Goal: Transaction & Acquisition: Purchase product/service

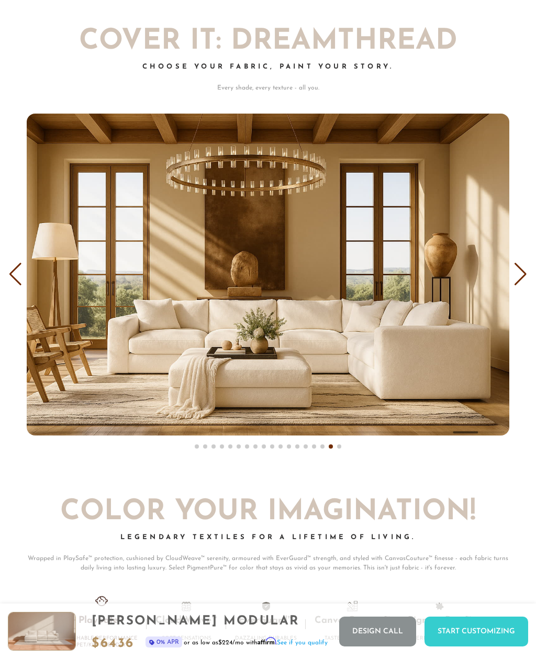
scroll to position [5251, 0]
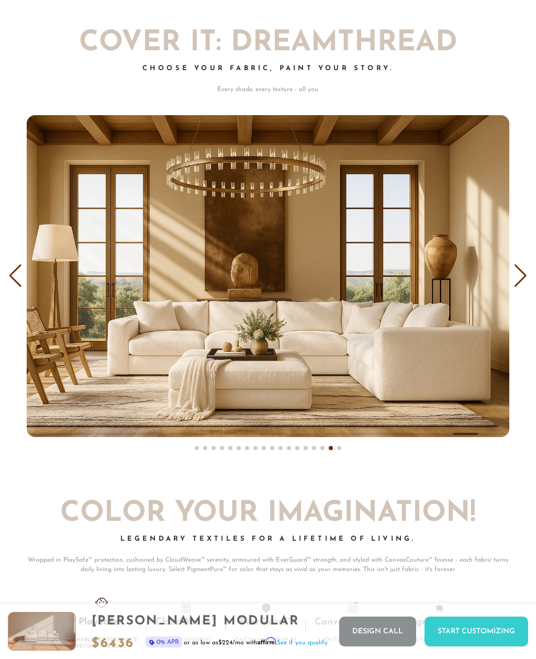
click at [414, 350] on img "17 / 18" at bounding box center [268, 276] width 482 height 322
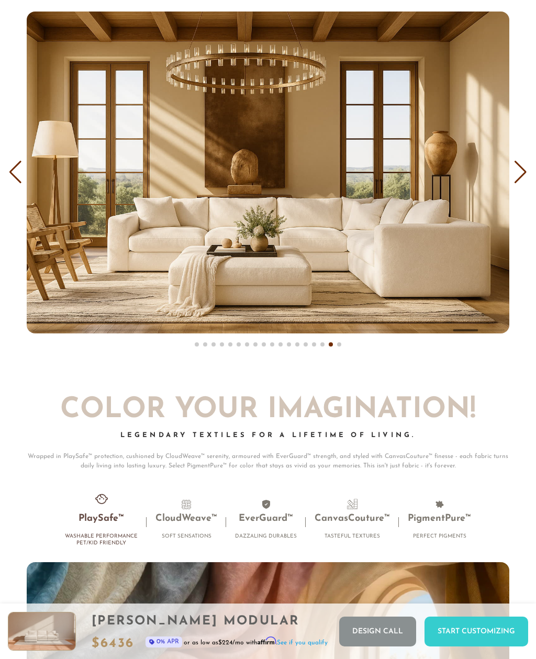
scroll to position [5354, 0]
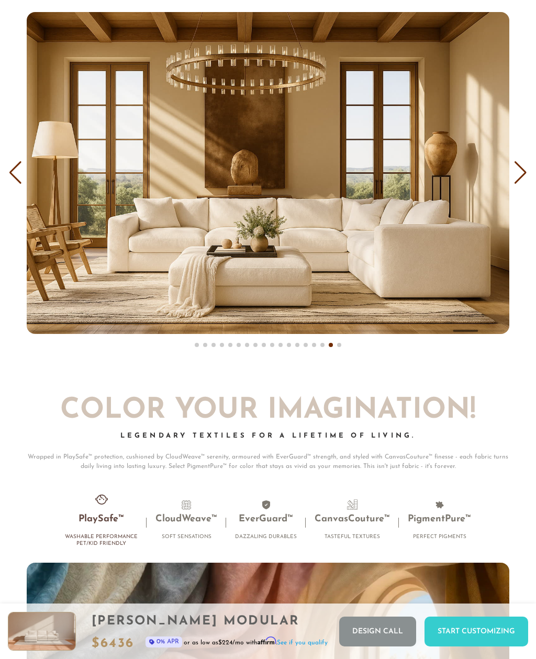
click at [436, 274] on img "17 / 18" at bounding box center [268, 173] width 482 height 322
click at [252, 628] on div "[PERSON_NAME] Modular" at bounding box center [210, 621] width 236 height 14
click at [477, 646] on div "Start Customizing" at bounding box center [476, 631] width 104 height 30
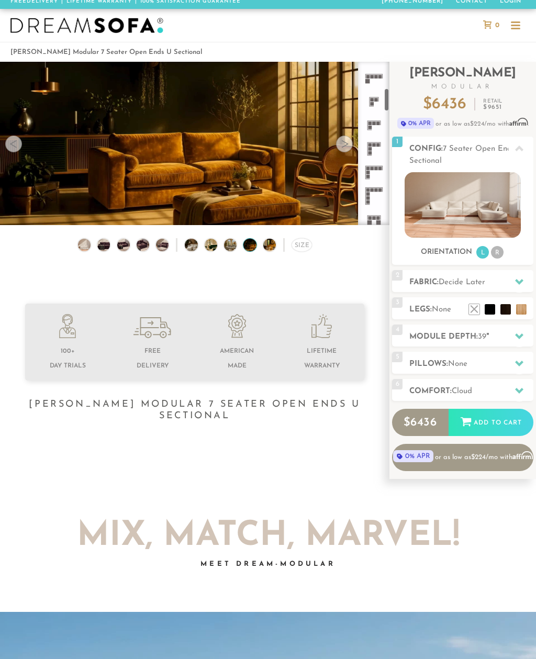
scroll to position [183, 0]
click at [380, 135] on icon at bounding box center [374, 126] width 24 height 24
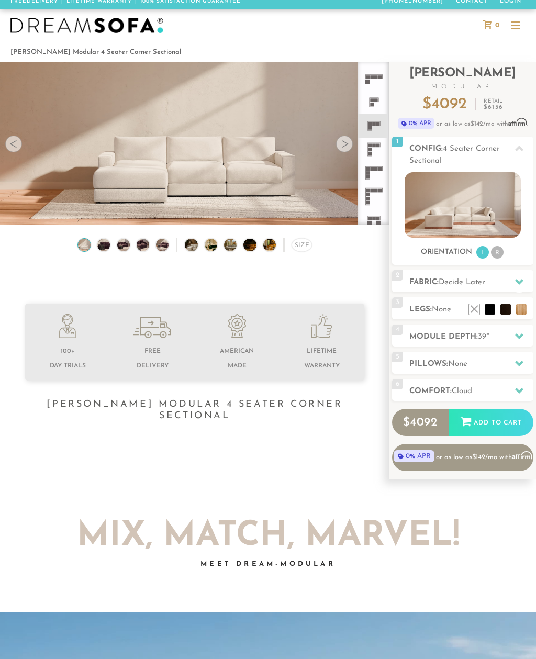
click at [458, 201] on img at bounding box center [462, 204] width 116 height 65
click at [375, 123] on rect at bounding box center [374, 124] width 4 height 4
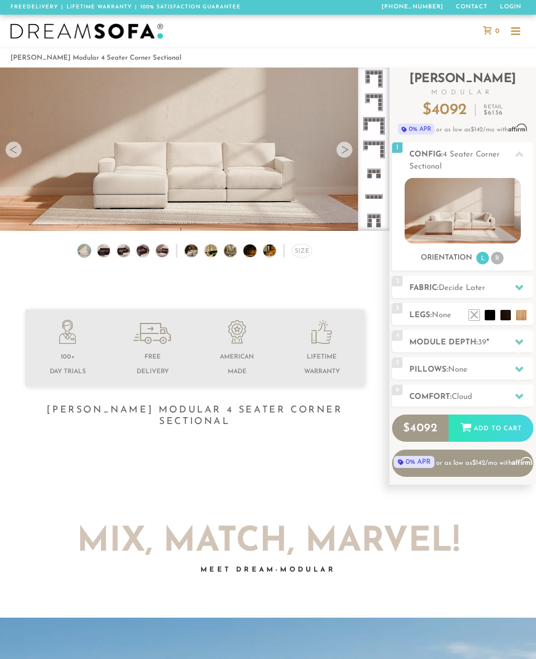
click at [508, 31] on div at bounding box center [515, 32] width 20 height 20
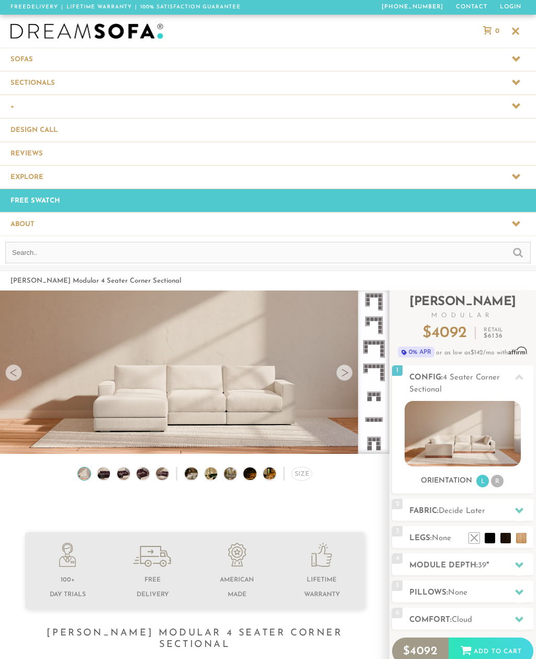
click at [367, 82] on span at bounding box center [268, 82] width 536 height 23
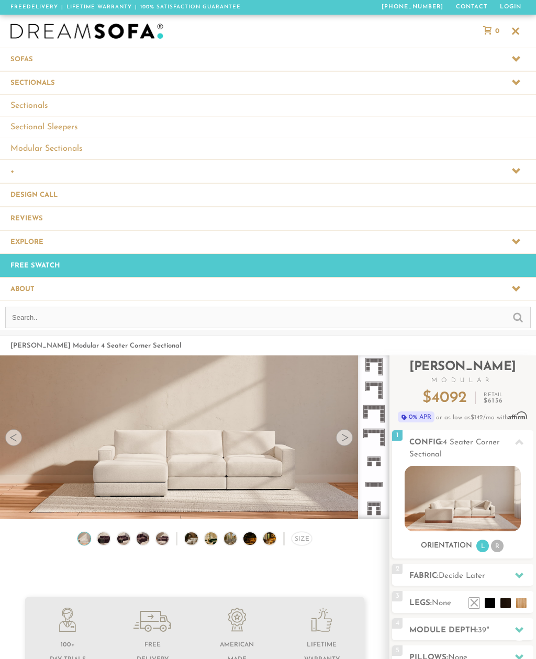
scroll to position [0, 0]
click at [196, 150] on link "Modular Sectionals" at bounding box center [268, 148] width 536 height 21
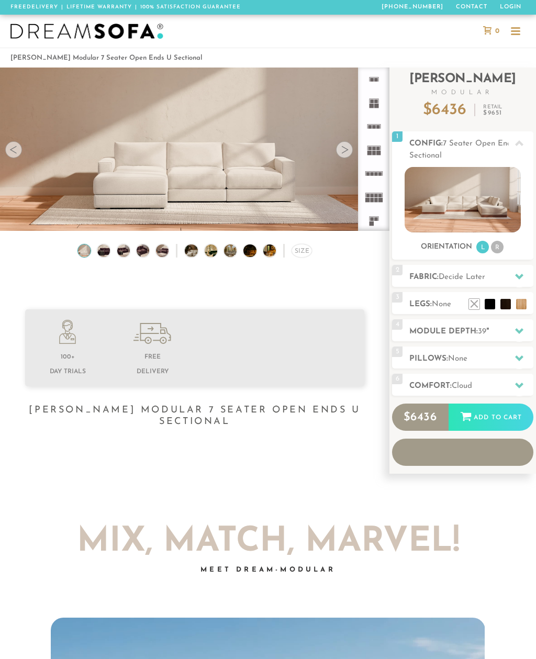
scroll to position [10080, 536]
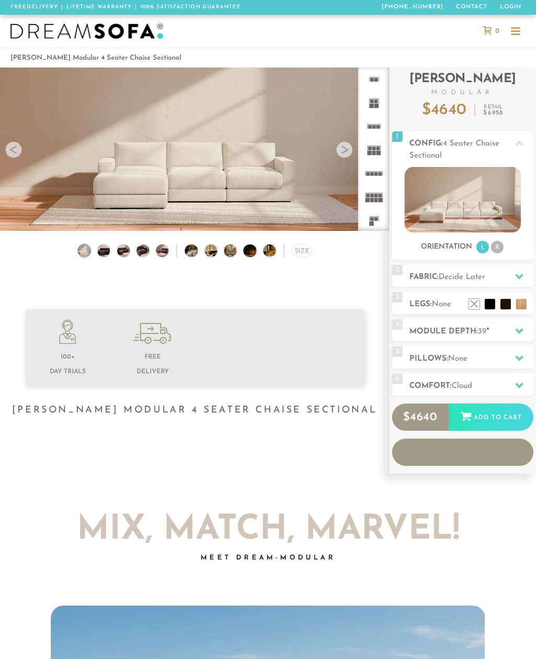
scroll to position [10080, 536]
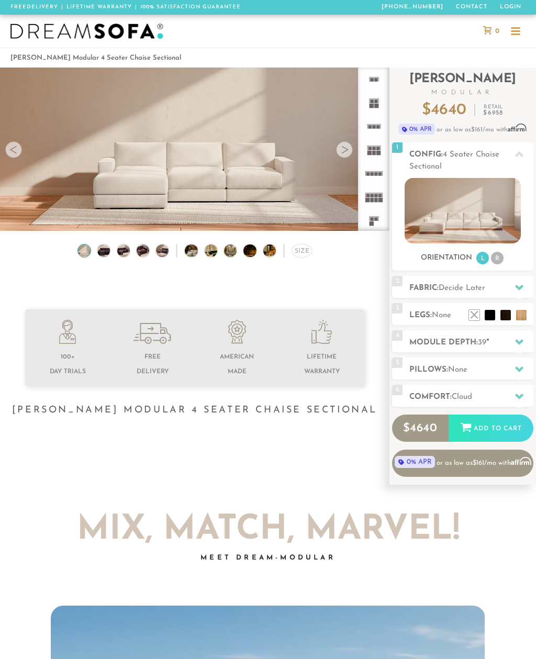
click at [348, 148] on div at bounding box center [344, 149] width 17 height 17
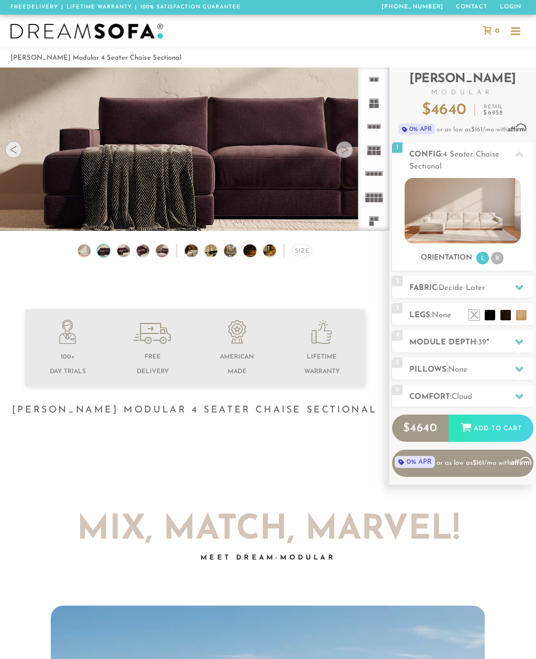
click at [346, 151] on div at bounding box center [344, 149] width 17 height 17
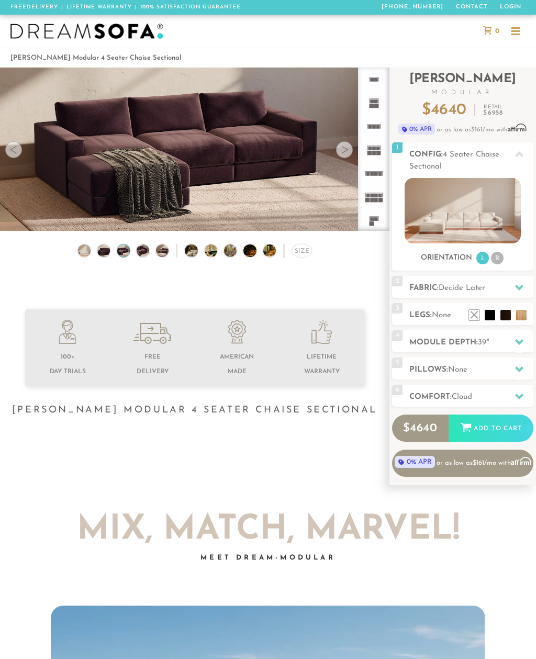
click at [479, 220] on img at bounding box center [462, 210] width 116 height 65
click at [470, 225] on img at bounding box center [462, 210] width 116 height 65
click at [463, 217] on img at bounding box center [462, 210] width 116 height 65
click at [463, 216] on img at bounding box center [462, 210] width 116 height 65
click at [449, 218] on img at bounding box center [462, 210] width 116 height 65
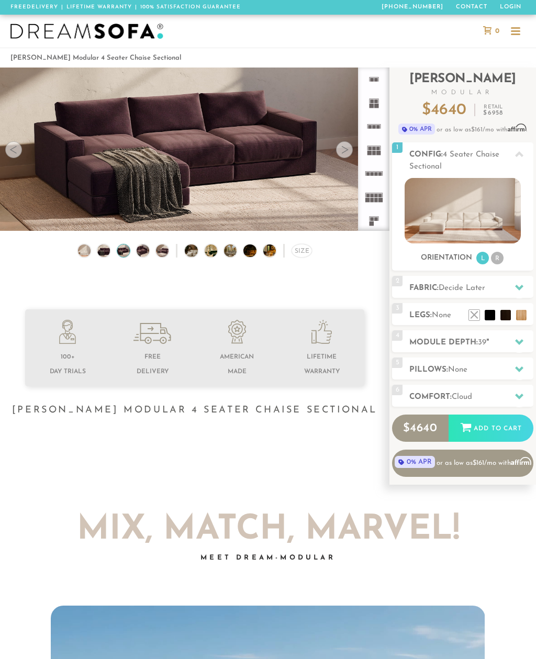
click at [348, 154] on div at bounding box center [344, 149] width 17 height 17
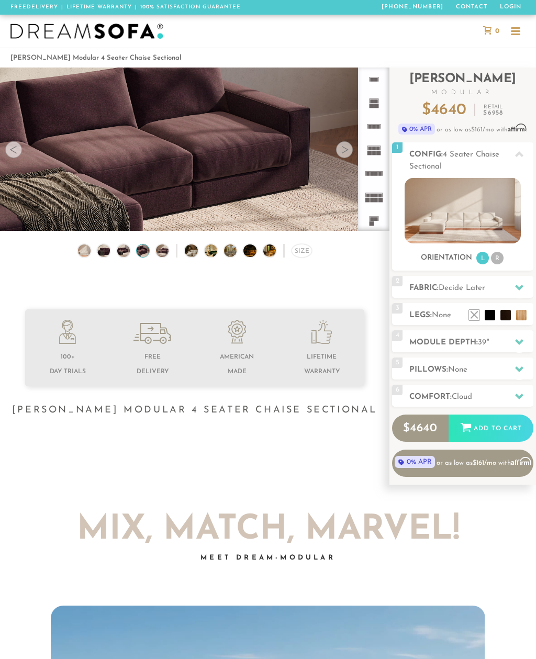
click at [346, 160] on video at bounding box center [194, 133] width 389 height 195
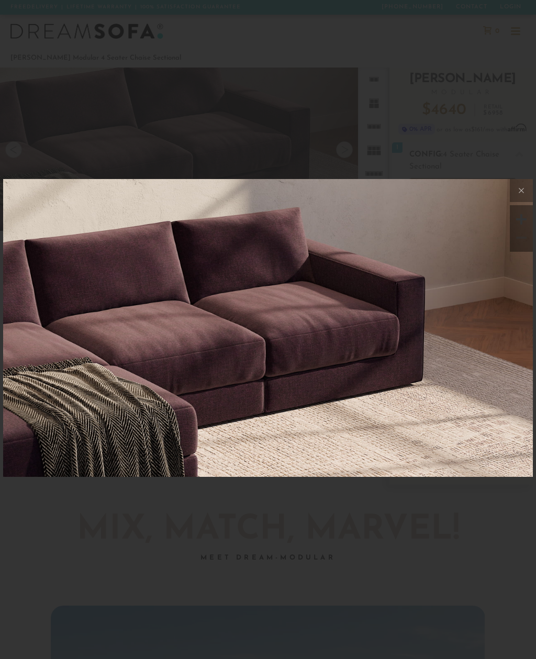
click at [470, 137] on div at bounding box center [268, 329] width 536 height 659
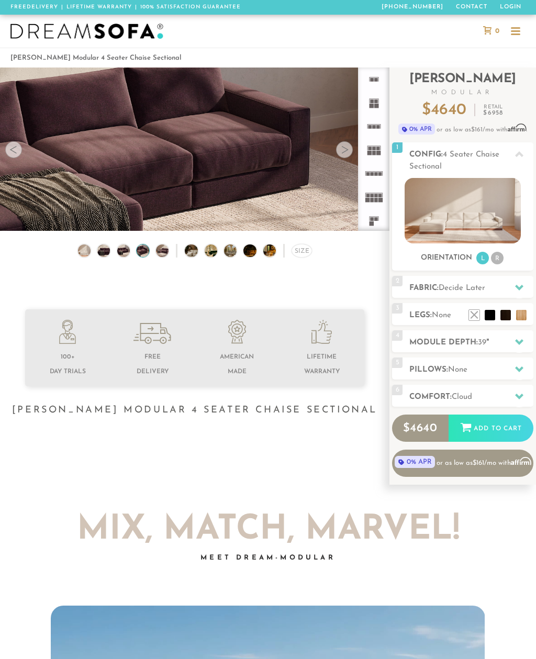
click at [349, 155] on div at bounding box center [344, 149] width 17 height 17
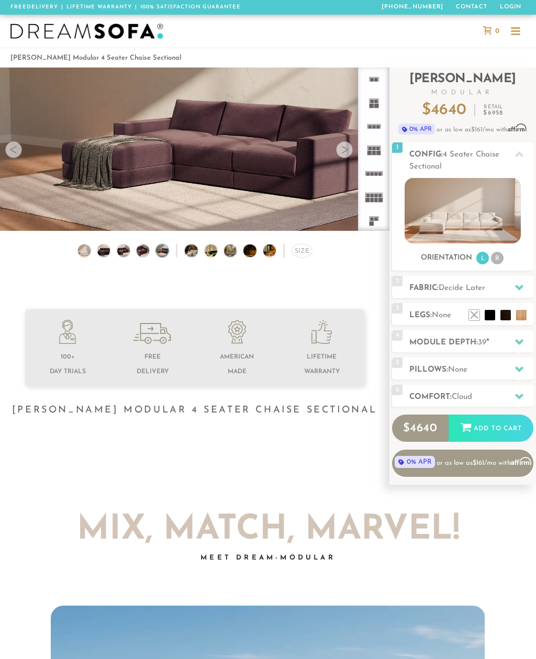
click at [343, 148] on div at bounding box center [344, 149] width 17 height 17
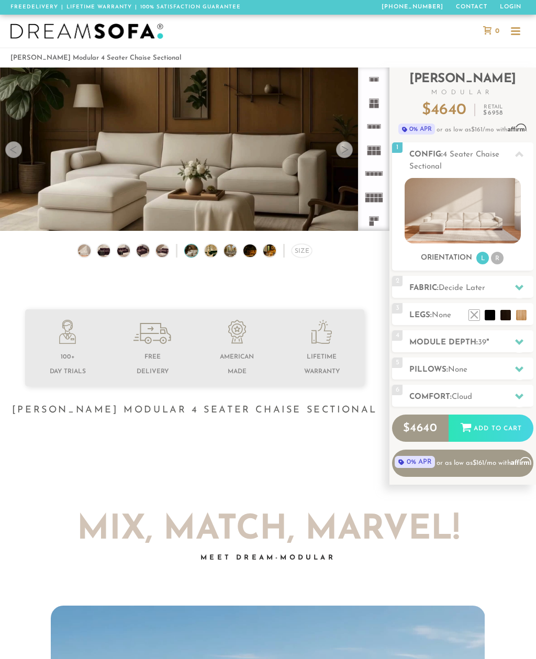
click at [351, 155] on video at bounding box center [194, 145] width 389 height 219
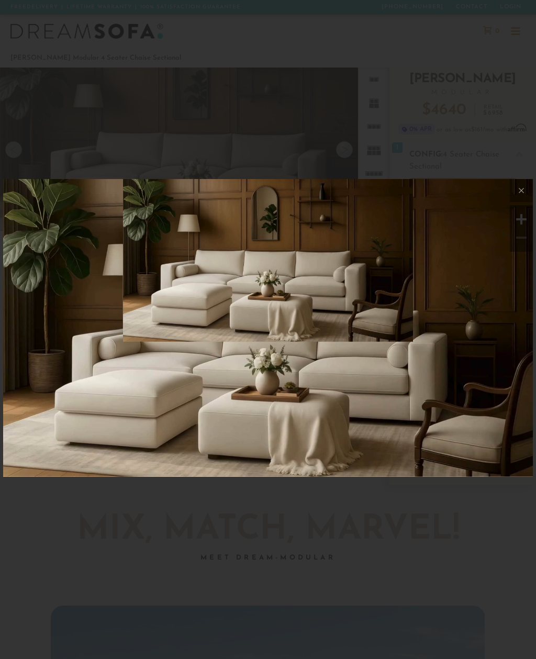
click at [406, 291] on img at bounding box center [267, 267] width 529 height 176
click at [521, 197] on button at bounding box center [520, 190] width 23 height 23
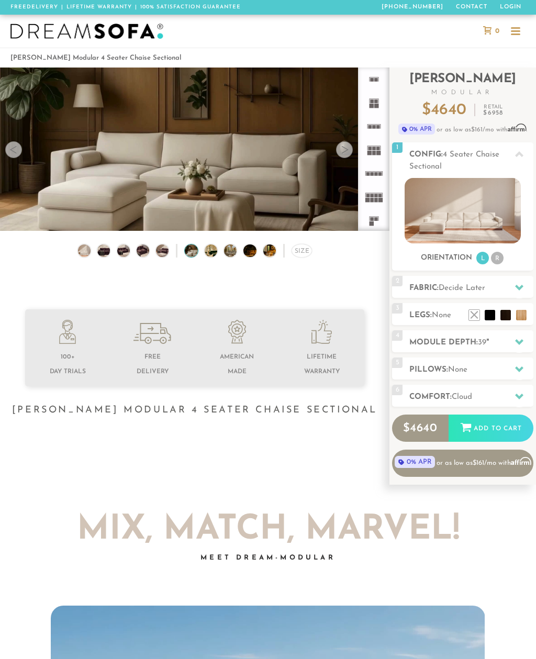
click at [469, 224] on img at bounding box center [462, 210] width 116 height 65
click at [488, 208] on img at bounding box center [462, 210] width 116 height 65
click at [485, 216] on img at bounding box center [462, 210] width 116 height 65
click at [486, 217] on img at bounding box center [462, 210] width 116 height 65
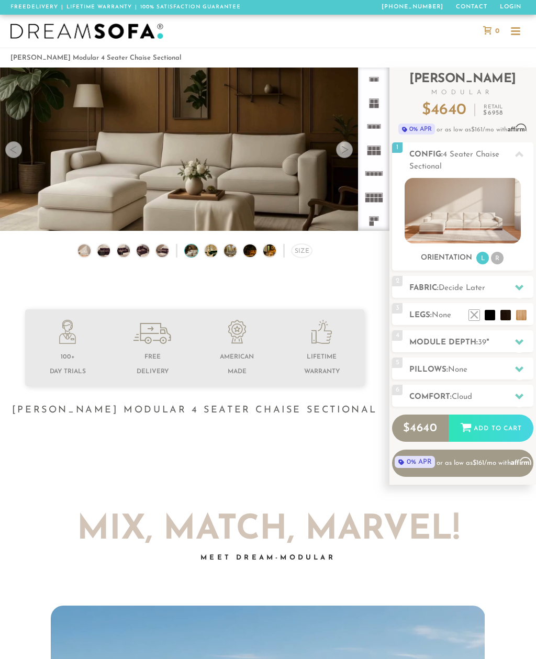
click at [486, 217] on img at bounding box center [462, 210] width 116 height 65
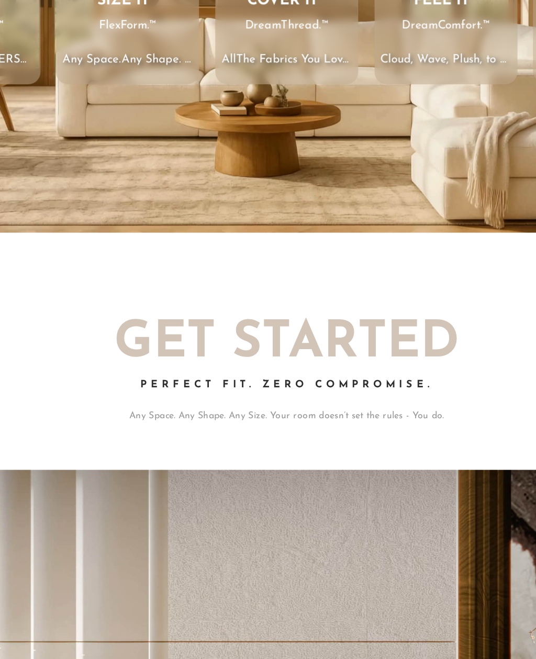
scroll to position [10100, 536]
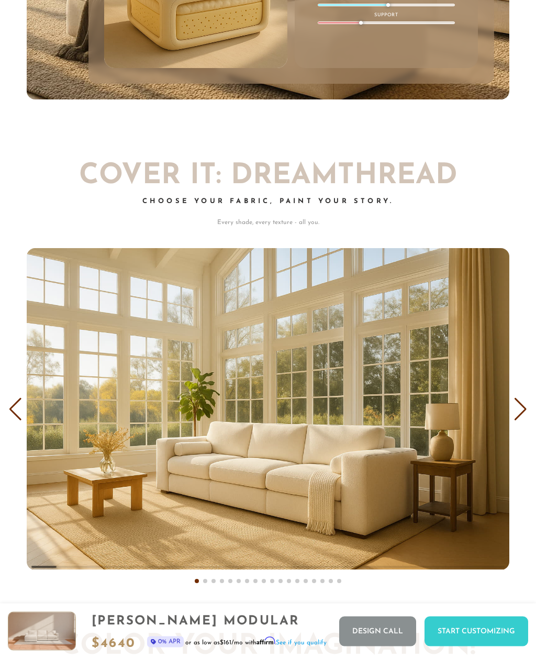
click at [514, 411] on div "Next slide" at bounding box center [520, 409] width 14 height 23
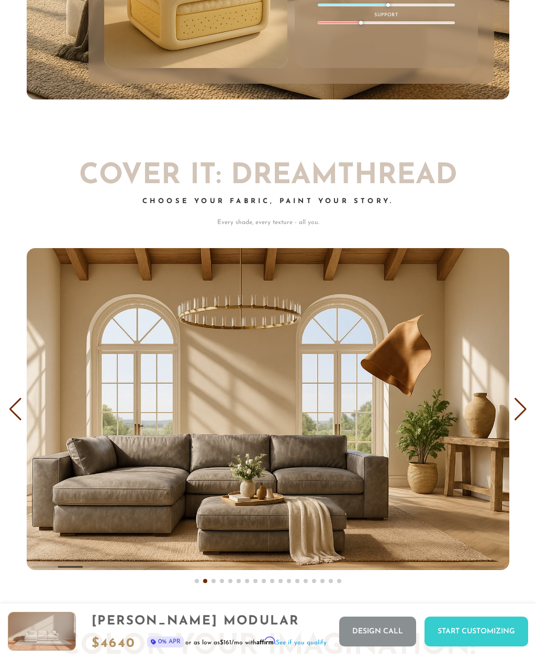
click at [514, 411] on div "Next slide" at bounding box center [520, 409] width 14 height 23
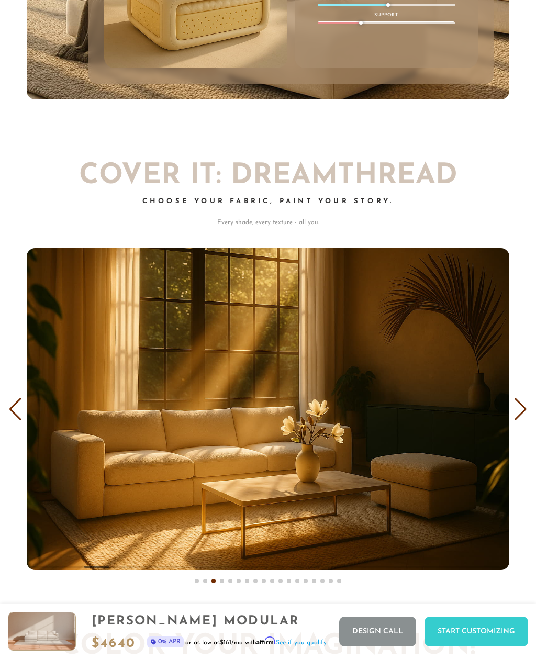
click at [515, 395] on div "COVER IT: DreamThread Choose Your Fabric, Paint Your Story. Every shade, every …" at bounding box center [268, 366] width 536 height 470
click at [504, 391] on img "3 / 18" at bounding box center [268, 409] width 482 height 322
click at [515, 414] on div "Next slide" at bounding box center [520, 409] width 14 height 23
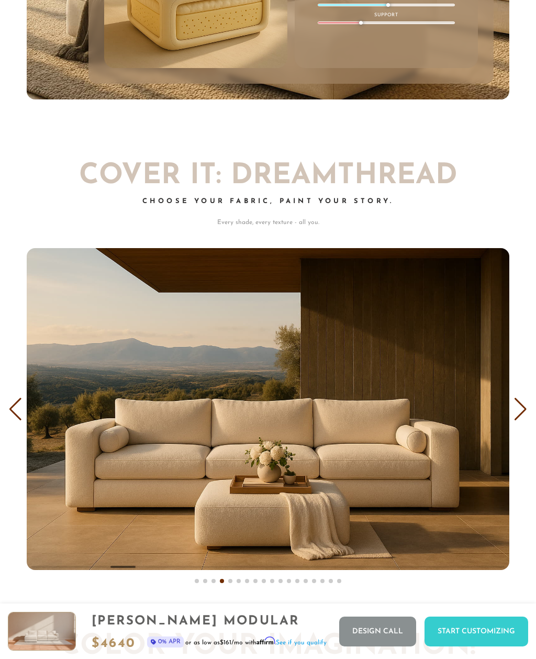
click at [508, 411] on img "4 / 18" at bounding box center [268, 409] width 482 height 322
click at [515, 408] on div "Next slide" at bounding box center [520, 409] width 14 height 23
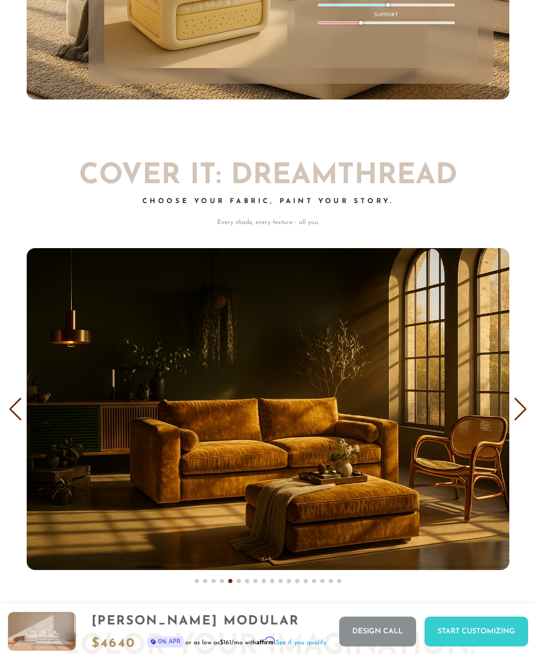
click at [515, 408] on div "Next slide" at bounding box center [520, 409] width 14 height 23
click at [534, 440] on div "COVER IT: DreamThread Choose Your Fabric, Paint Your Story. Every shade, every …" at bounding box center [268, 366] width 536 height 470
click at [533, 439] on div "COVER IT: DreamThread Choose Your Fabric, Paint Your Story. Every shade, every …" at bounding box center [268, 366] width 536 height 470
click at [501, 401] on img "5 / 18" at bounding box center [268, 409] width 482 height 322
click at [526, 400] on div "Next slide" at bounding box center [520, 409] width 14 height 23
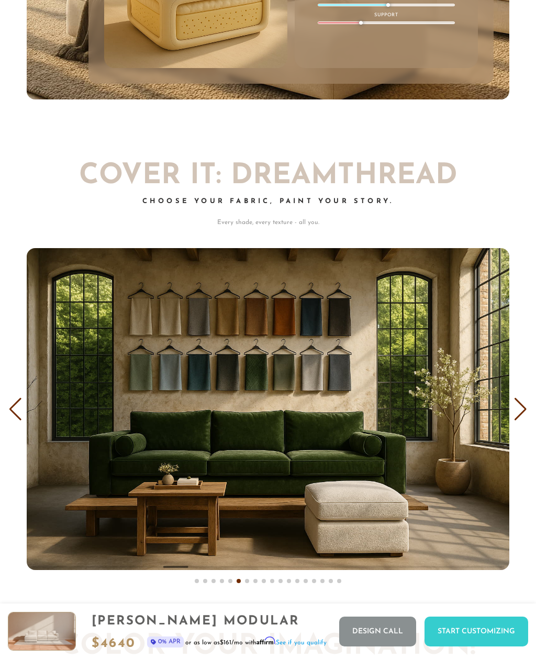
click at [525, 399] on div "Next slide" at bounding box center [520, 409] width 14 height 23
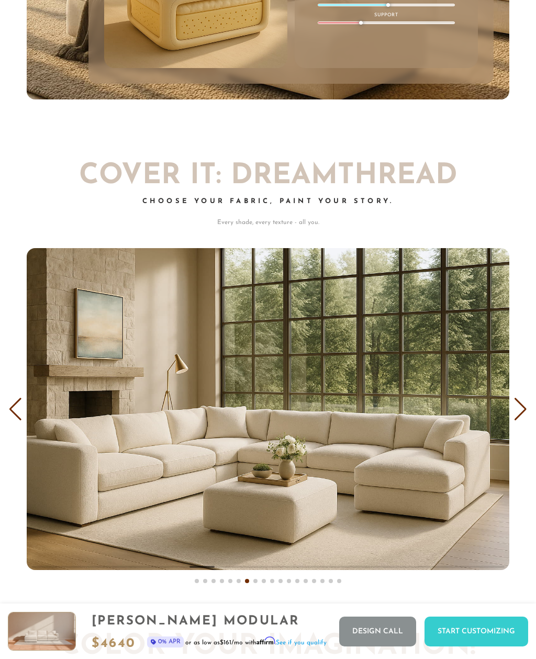
click at [518, 401] on div "Next slide" at bounding box center [520, 409] width 14 height 23
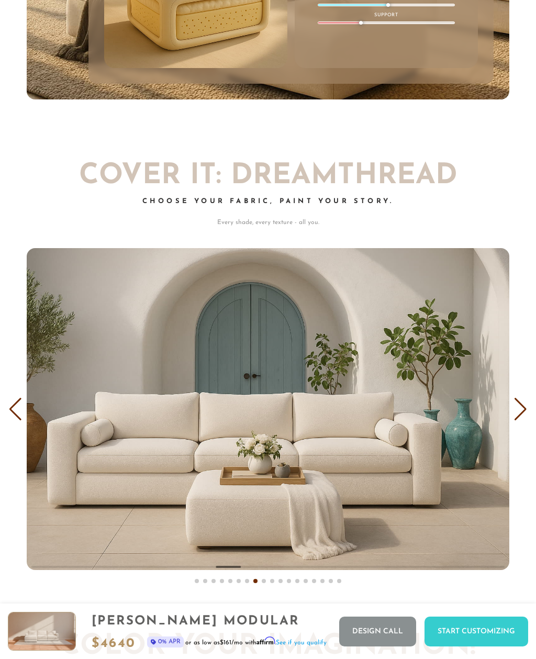
click at [526, 400] on div "Next slide" at bounding box center [520, 409] width 14 height 23
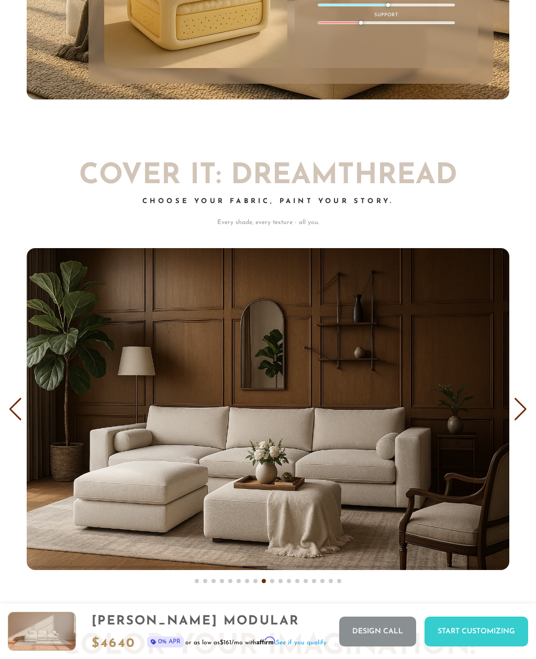
click at [521, 400] on div "Next slide" at bounding box center [520, 409] width 14 height 23
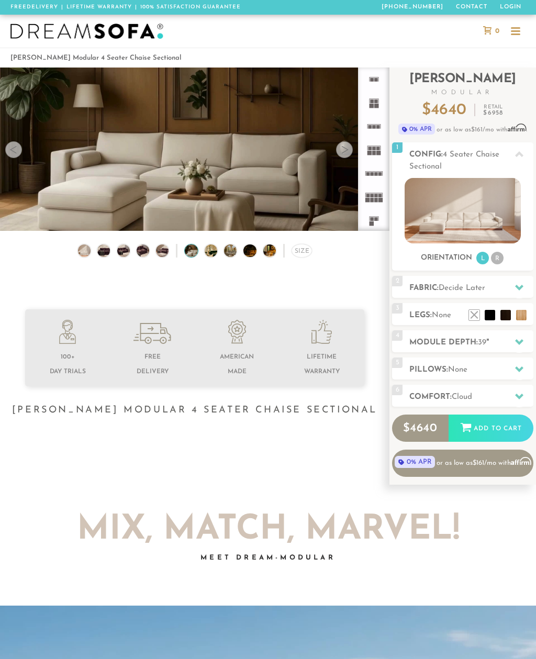
click at [515, 24] on div at bounding box center [515, 32] width 20 height 20
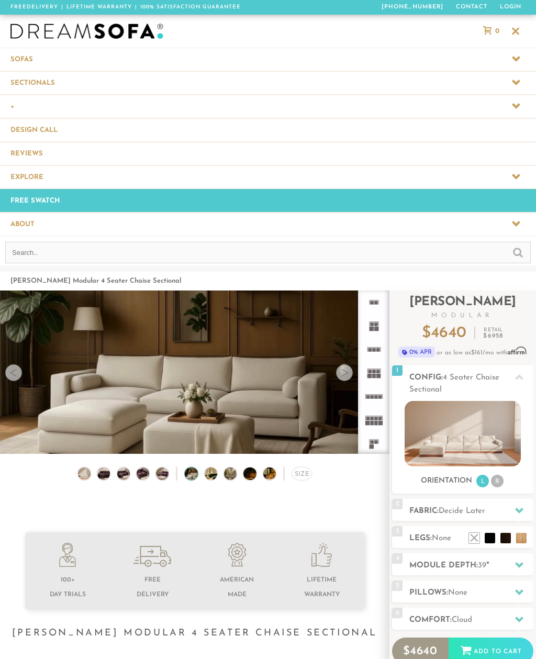
click at [192, 86] on span at bounding box center [268, 82] width 536 height 23
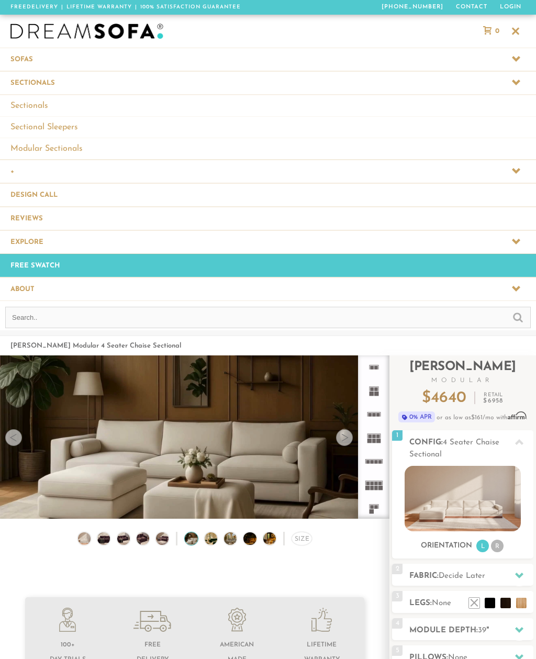
click at [155, 111] on link "Sectionals" at bounding box center [268, 105] width 536 height 21
